Goal: Task Accomplishment & Management: Manage account settings

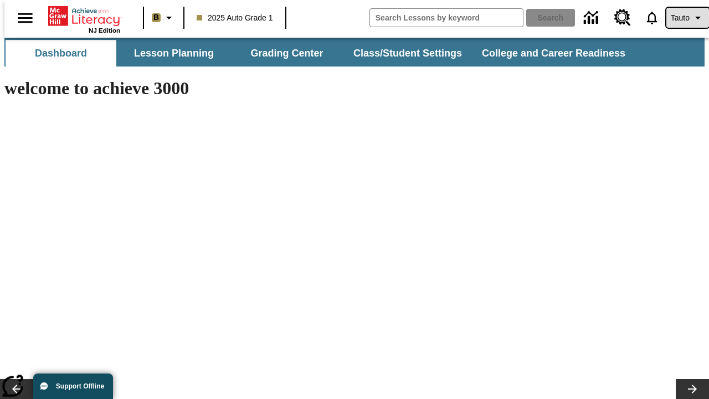
click at [681, 18] on span "Tauto" at bounding box center [679, 18] width 19 height 12
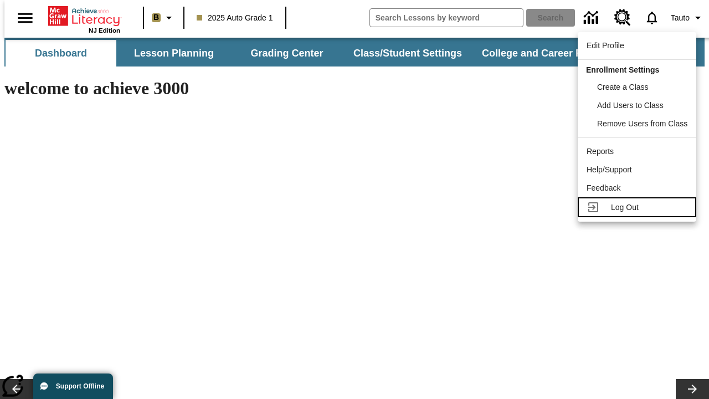
click at [638, 207] on span "Log Out" at bounding box center [625, 207] width 28 height 9
